Goal: Obtain resource: Download file/media

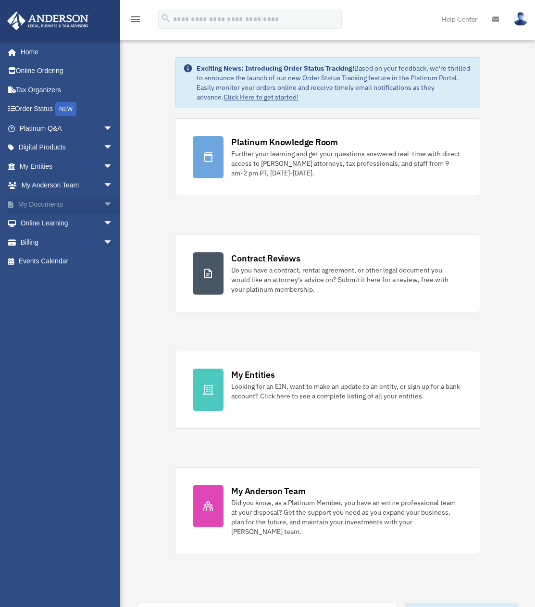
click at [49, 207] on link "My Documents arrow_drop_down" at bounding box center [67, 204] width 121 height 19
click at [103, 204] on span "arrow_drop_down" at bounding box center [112, 205] width 19 height 20
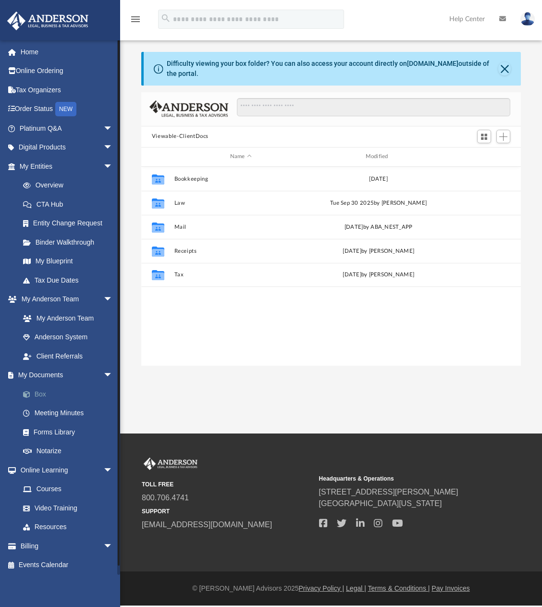
scroll to position [212, 373]
click at [40, 393] on link "Box" at bounding box center [70, 394] width 114 height 19
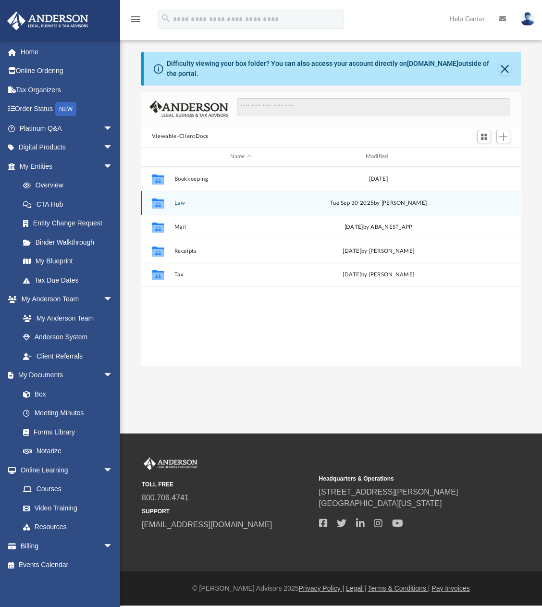
click at [199, 205] on button "Law" at bounding box center [241, 203] width 134 height 6
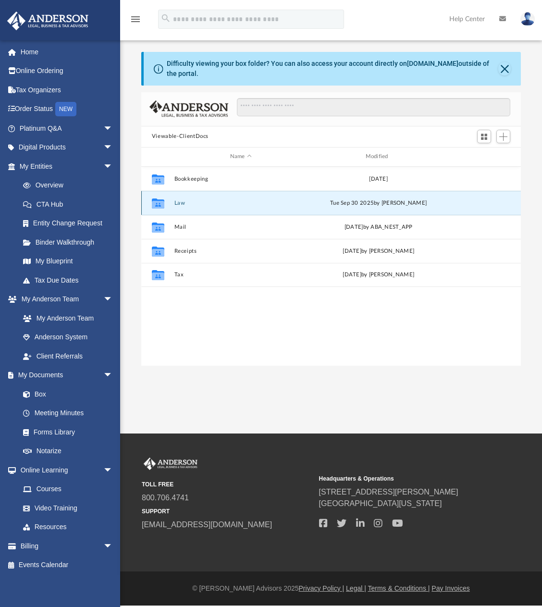
click at [199, 205] on button "Law" at bounding box center [241, 203] width 134 height 6
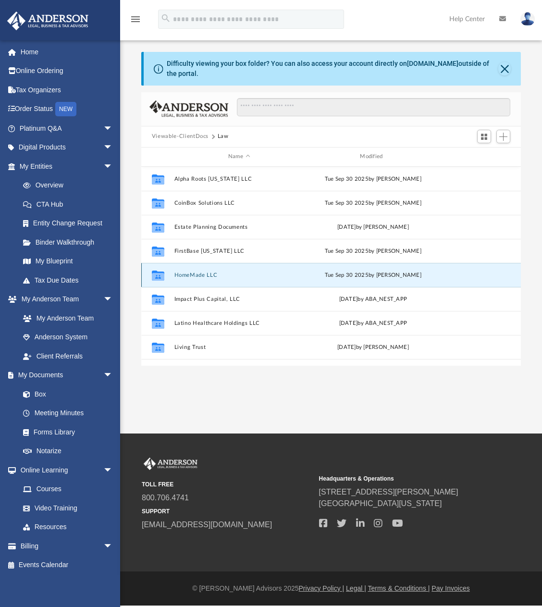
click at [206, 275] on button "HomeMade LLC" at bounding box center [239, 275] width 130 height 6
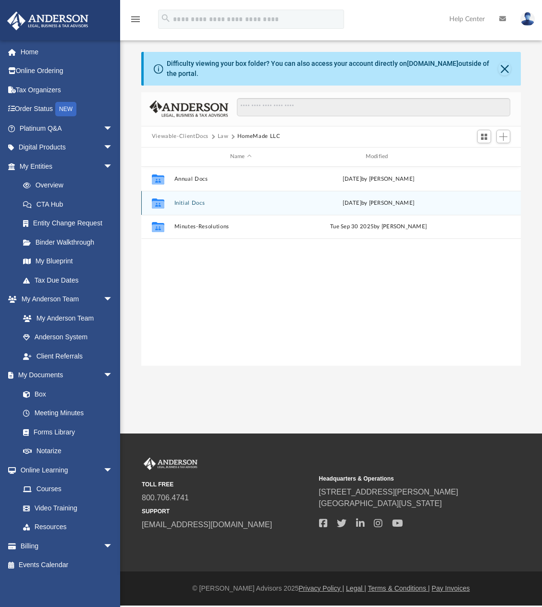
click at [186, 202] on button "Initial Docs" at bounding box center [241, 203] width 134 height 6
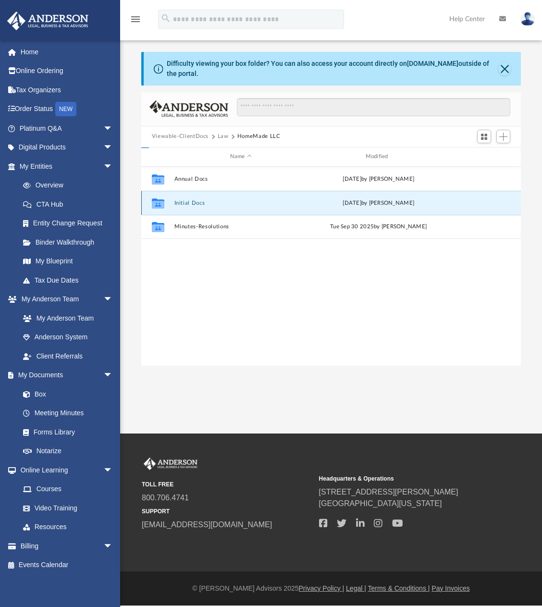
click at [186, 202] on button "Initial Docs" at bounding box center [241, 203] width 134 height 6
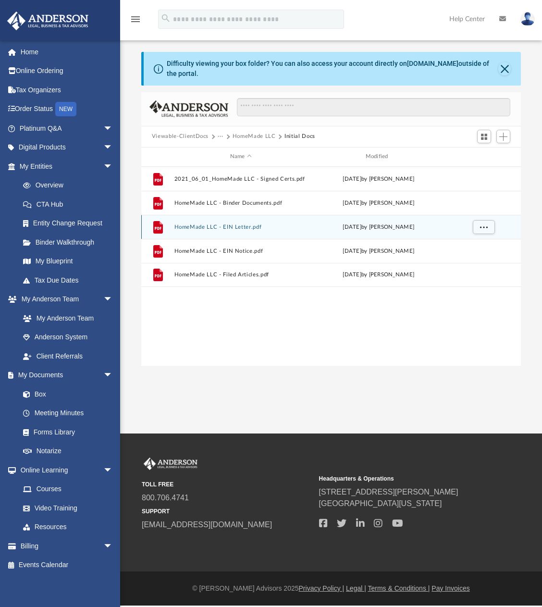
click at [268, 227] on button "HomeMade LLC - EIN Letter.pdf" at bounding box center [241, 227] width 134 height 6
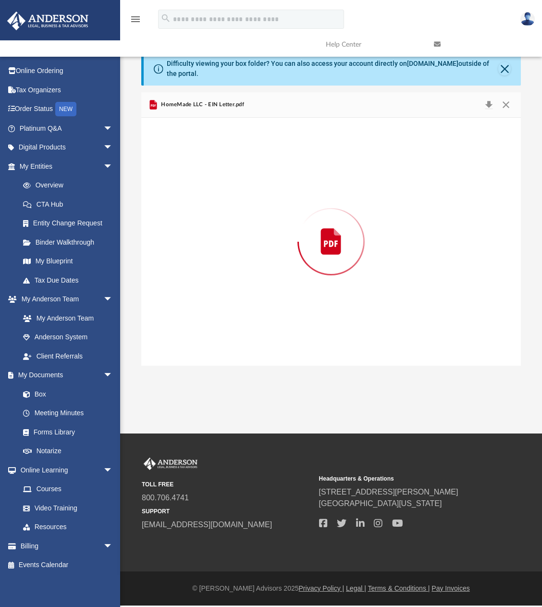
click at [268, 227] on div "Preview" at bounding box center [331, 242] width 380 height 248
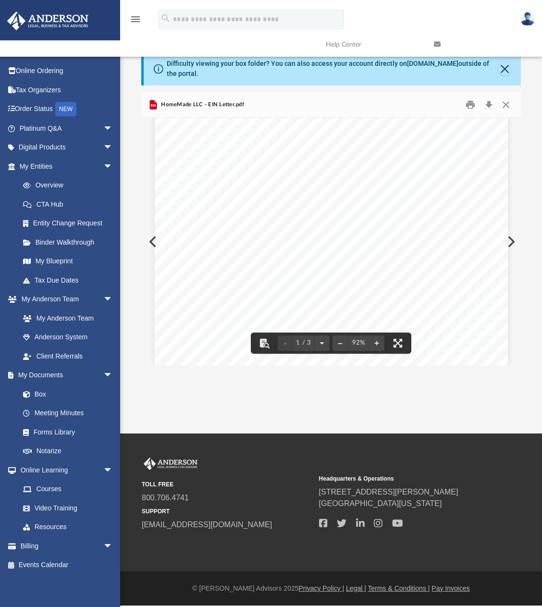
scroll to position [0, 0]
click at [401, 198] on div "Page 1" at bounding box center [331, 358] width 353 height 467
